Goal: Find specific page/section: Find specific page/section

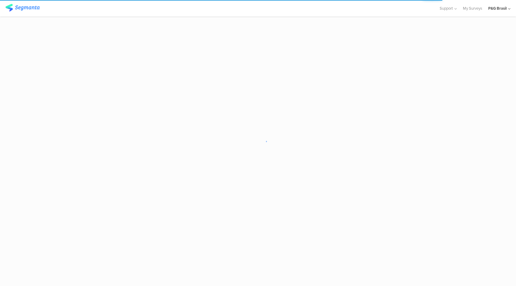
click at [506, 12] on div "P&G Brasil" at bounding box center [500, 8] width 22 height 17
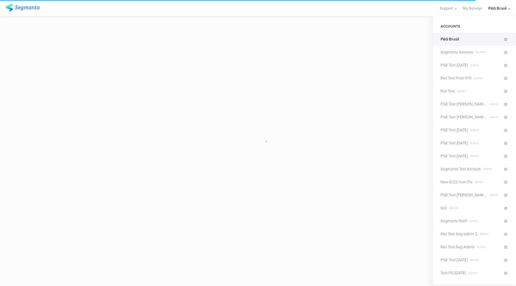
click at [384, 13] on div "Support Help Center Live Chat My Surveys P&G Brasil ACCOUNTS P&G Brasil Segmant…" at bounding box center [258, 8] width 506 height 17
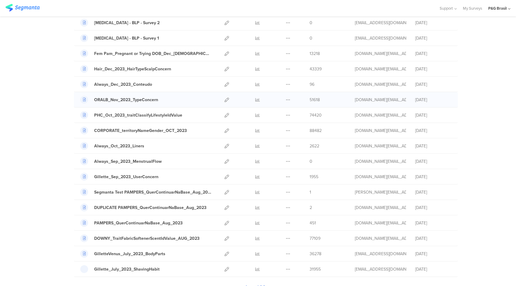
scroll to position [572, 0]
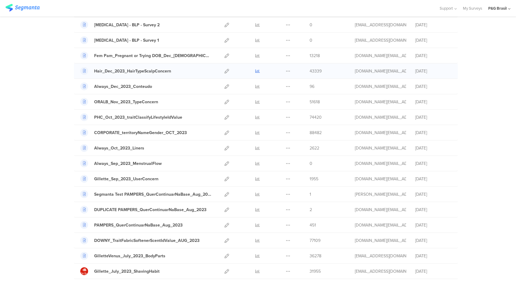
click at [256, 72] on icon at bounding box center [258, 71] width 5 height 5
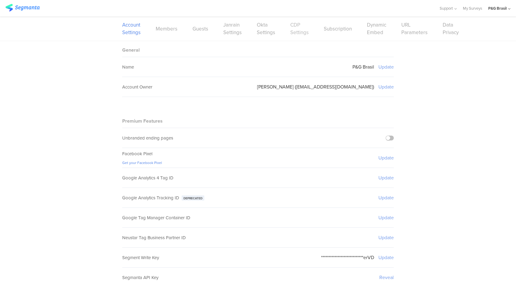
click at [293, 33] on link "CDP Settings" at bounding box center [300, 28] width 18 height 15
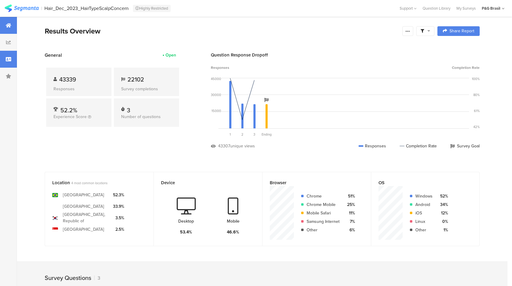
click at [14, 63] on div at bounding box center [8, 59] width 17 height 17
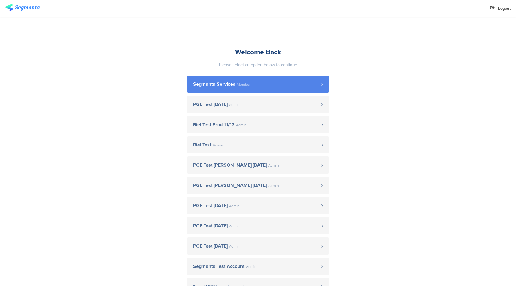
click at [300, 80] on link "Segmanta Services Member" at bounding box center [258, 84] width 142 height 17
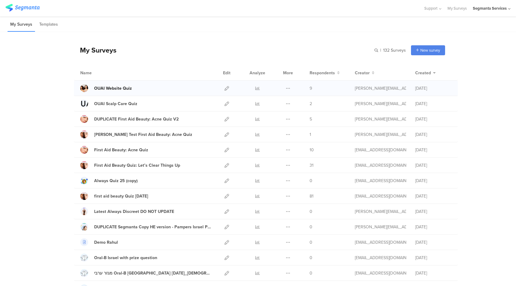
click at [124, 89] on div "OUAI Website Quiz" at bounding box center [113, 88] width 38 height 6
